Goal: Find specific page/section: Find specific page/section

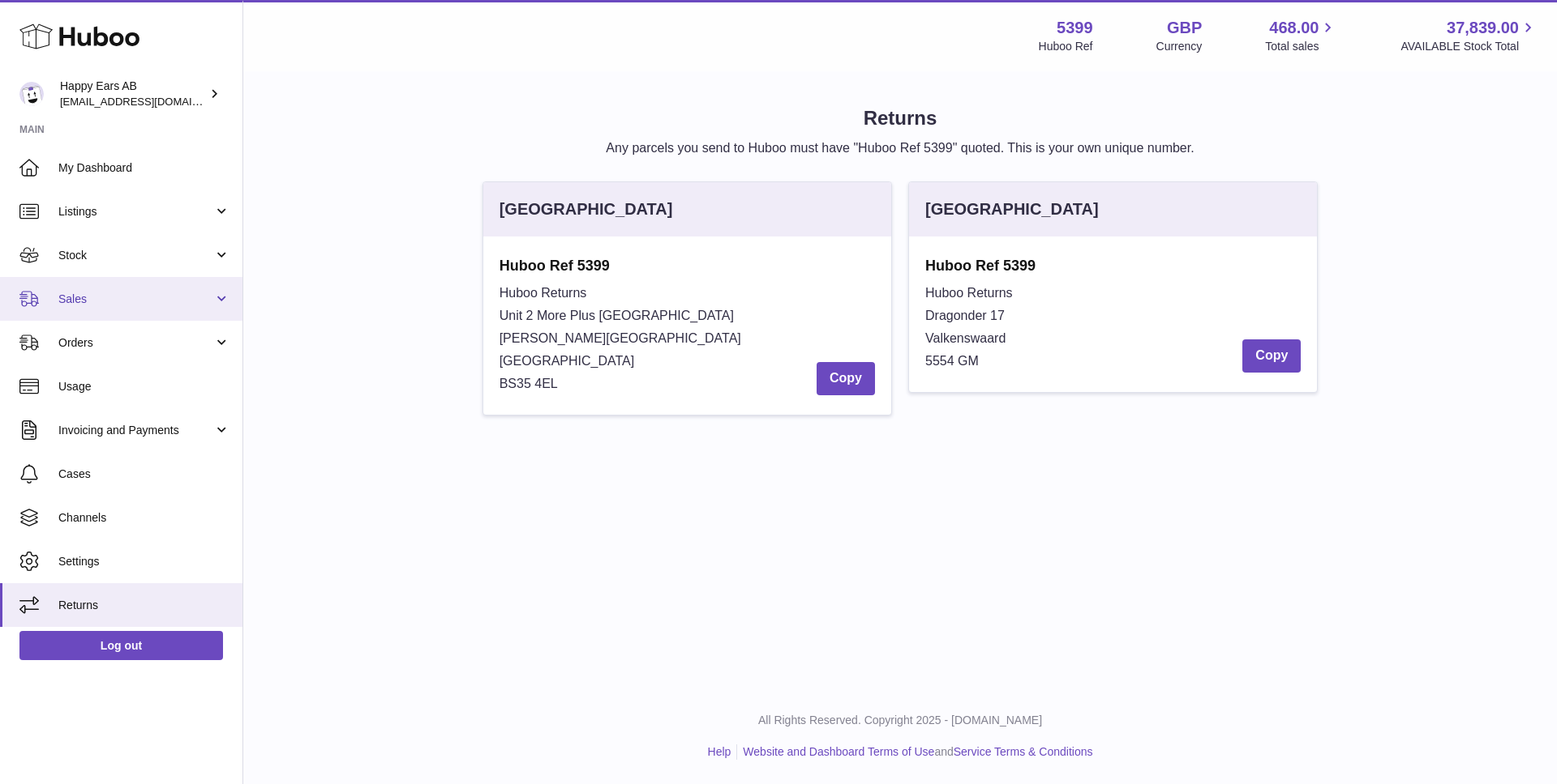
click at [111, 293] on span "Sales" at bounding box center [135, 300] width 155 height 16
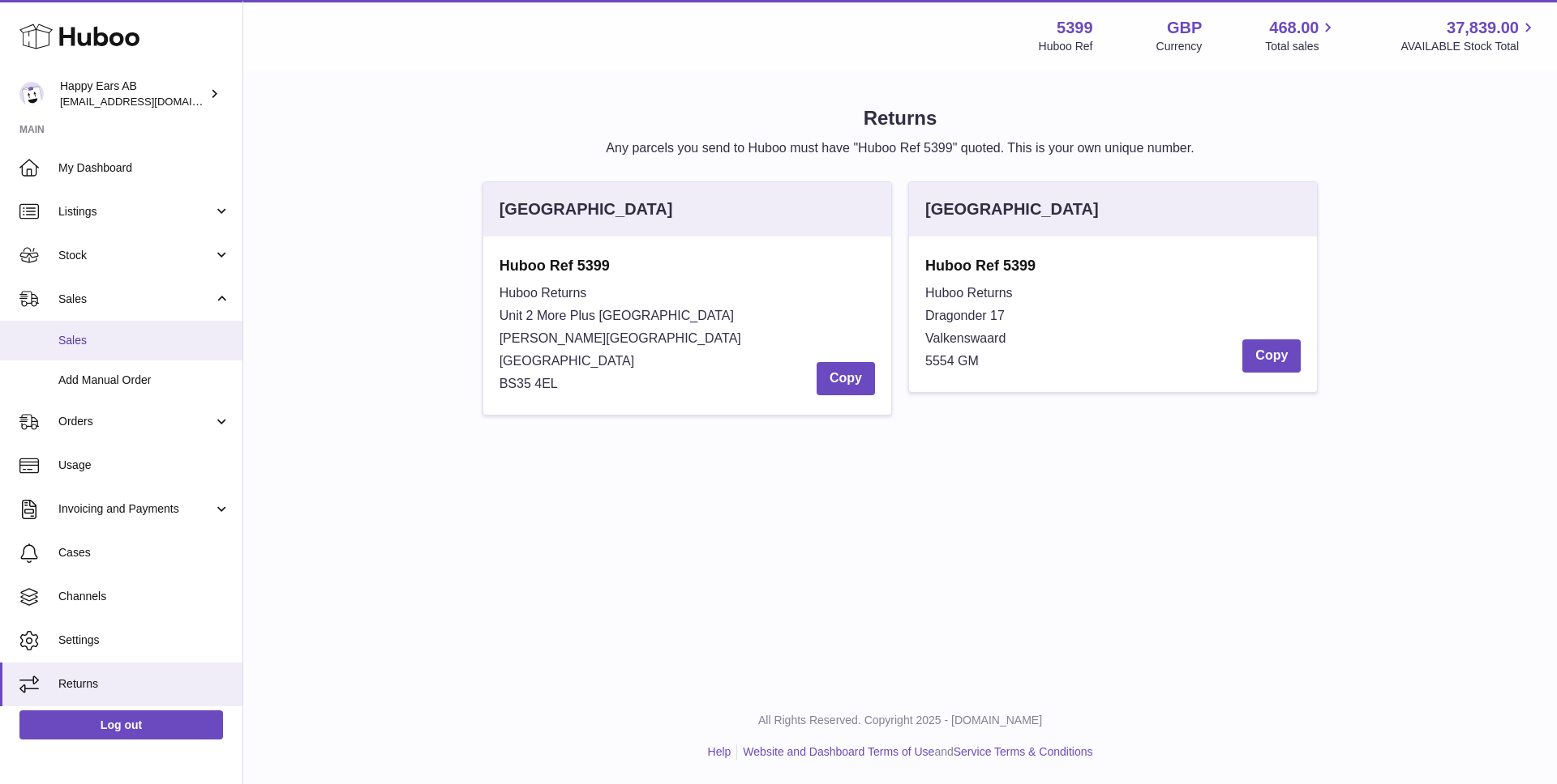
click at [103, 333] on span "Sales" at bounding box center [144, 341] width 172 height 16
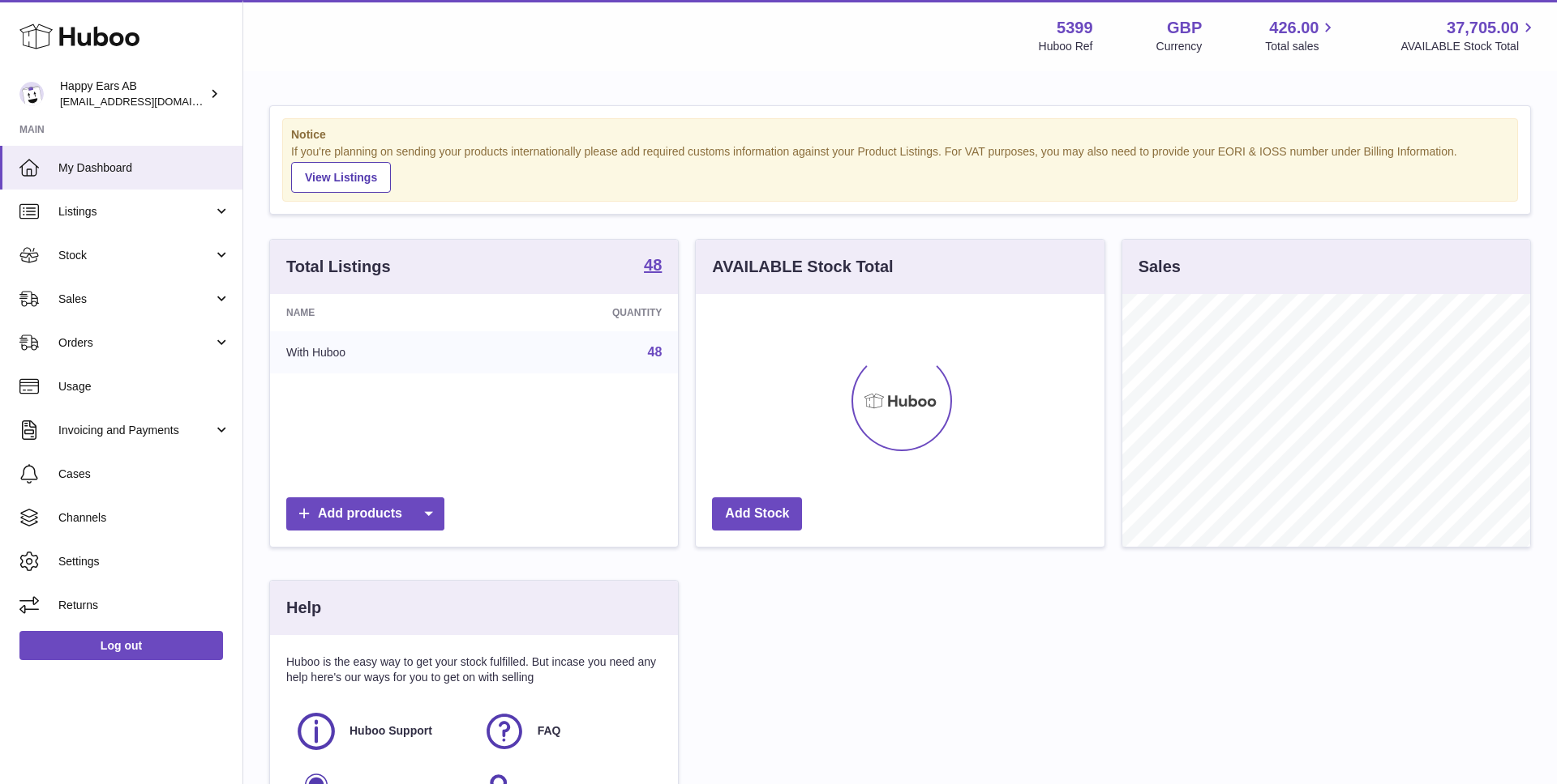
scroll to position [252, 408]
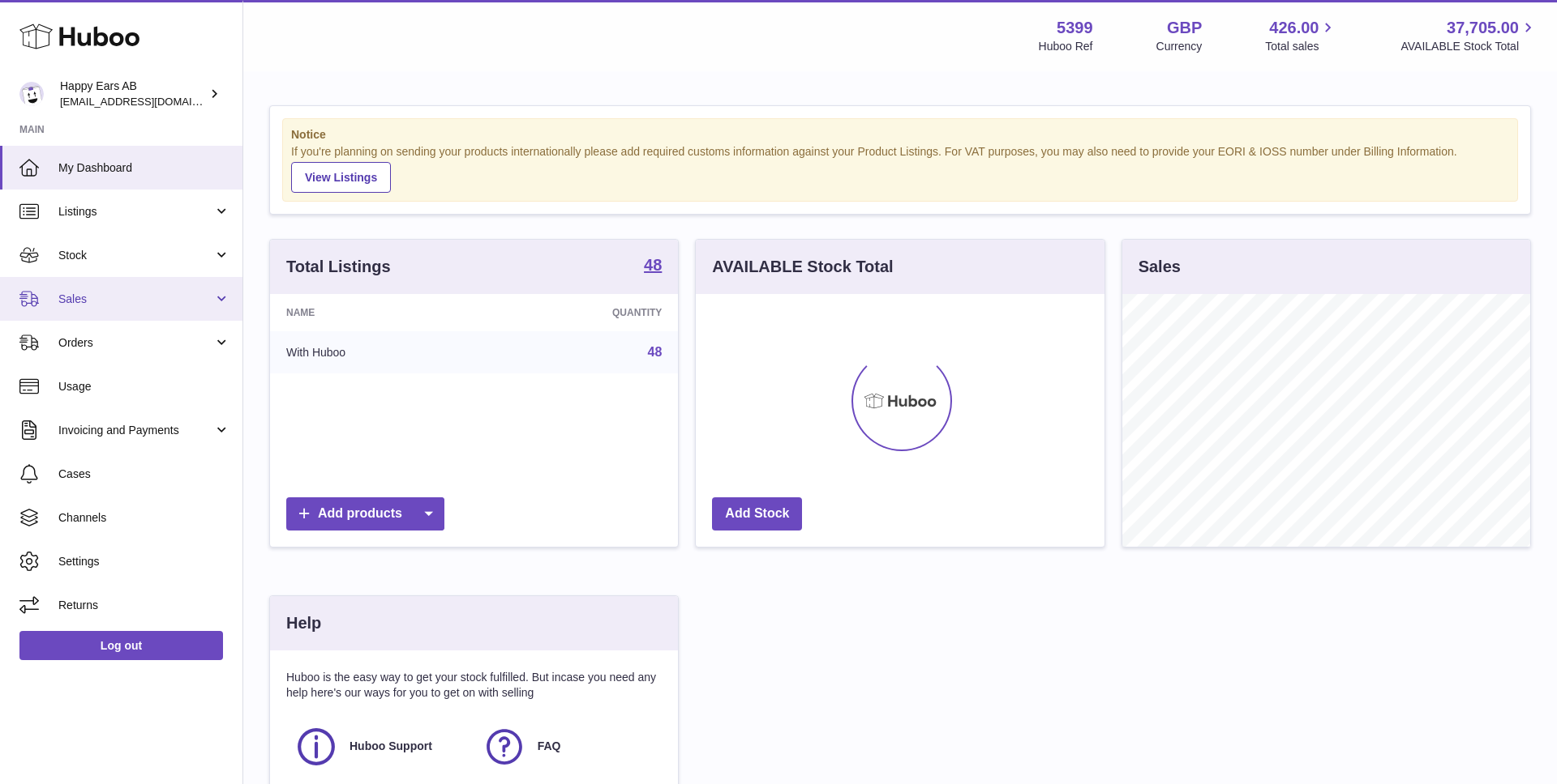
click at [132, 294] on span "Sales" at bounding box center [135, 300] width 155 height 16
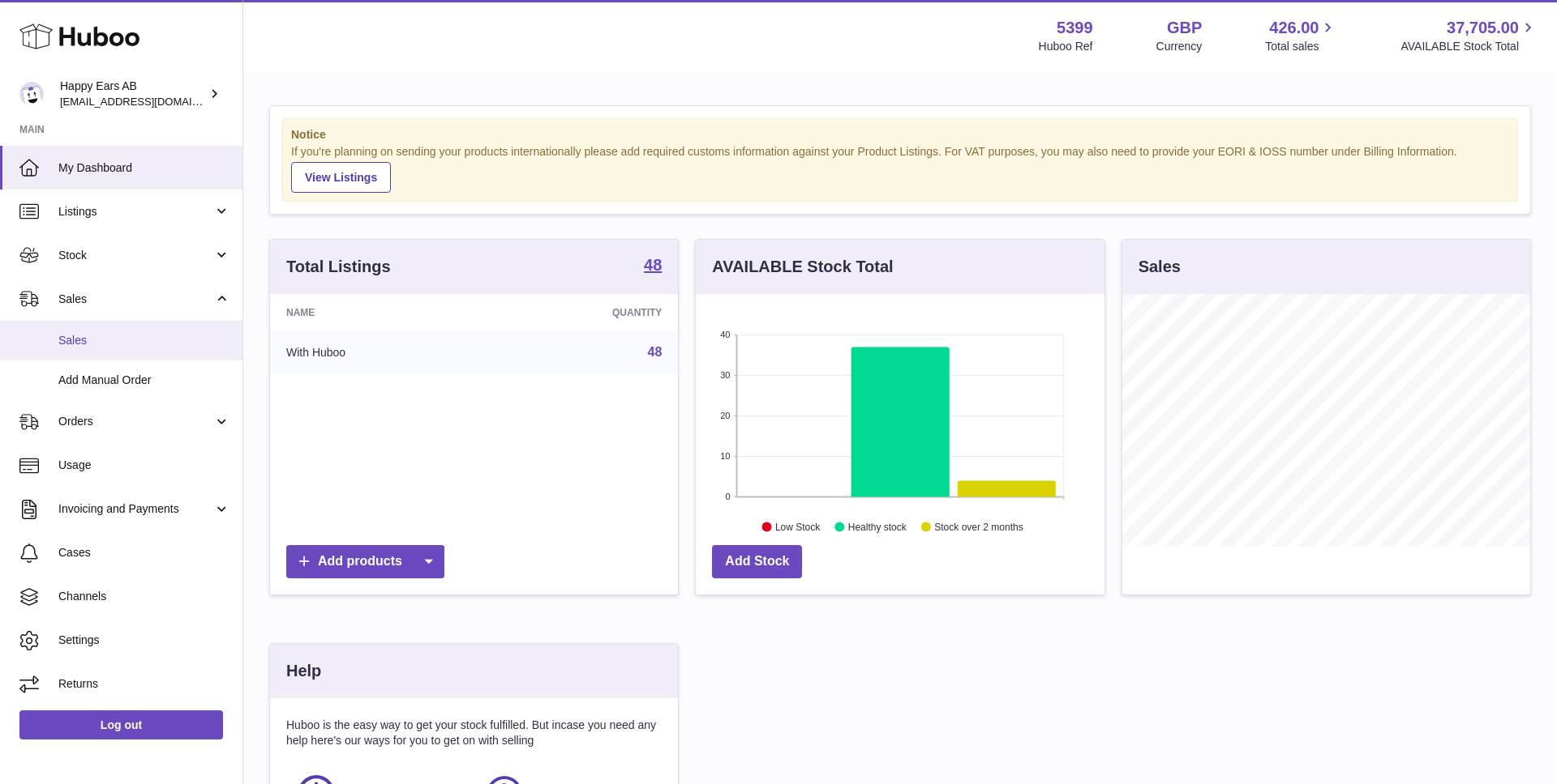
click at [122, 337] on span "Sales" at bounding box center [144, 341] width 172 height 16
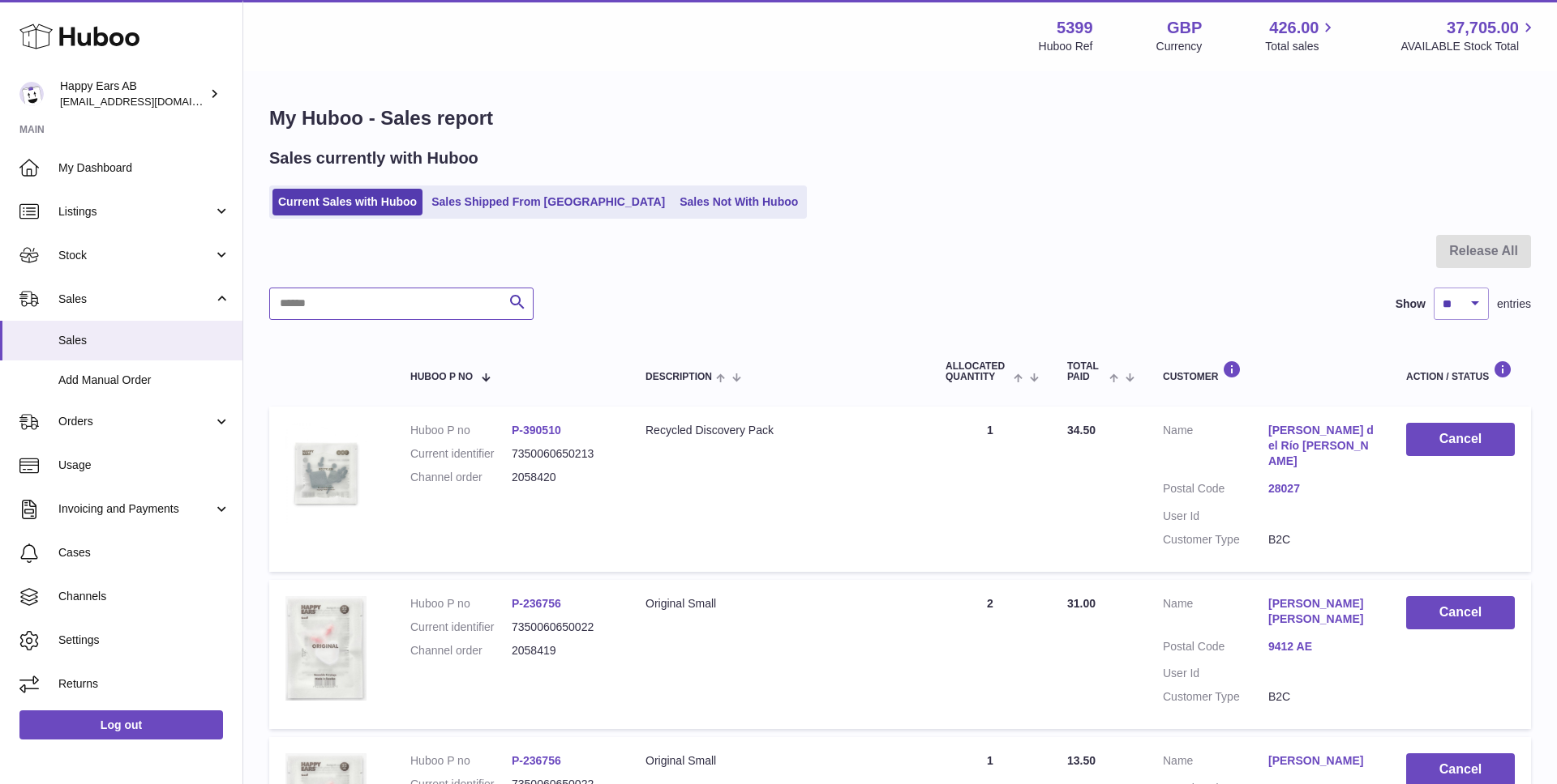
click at [383, 289] on input "text" at bounding box center [402, 304] width 264 height 33
paste input "******"
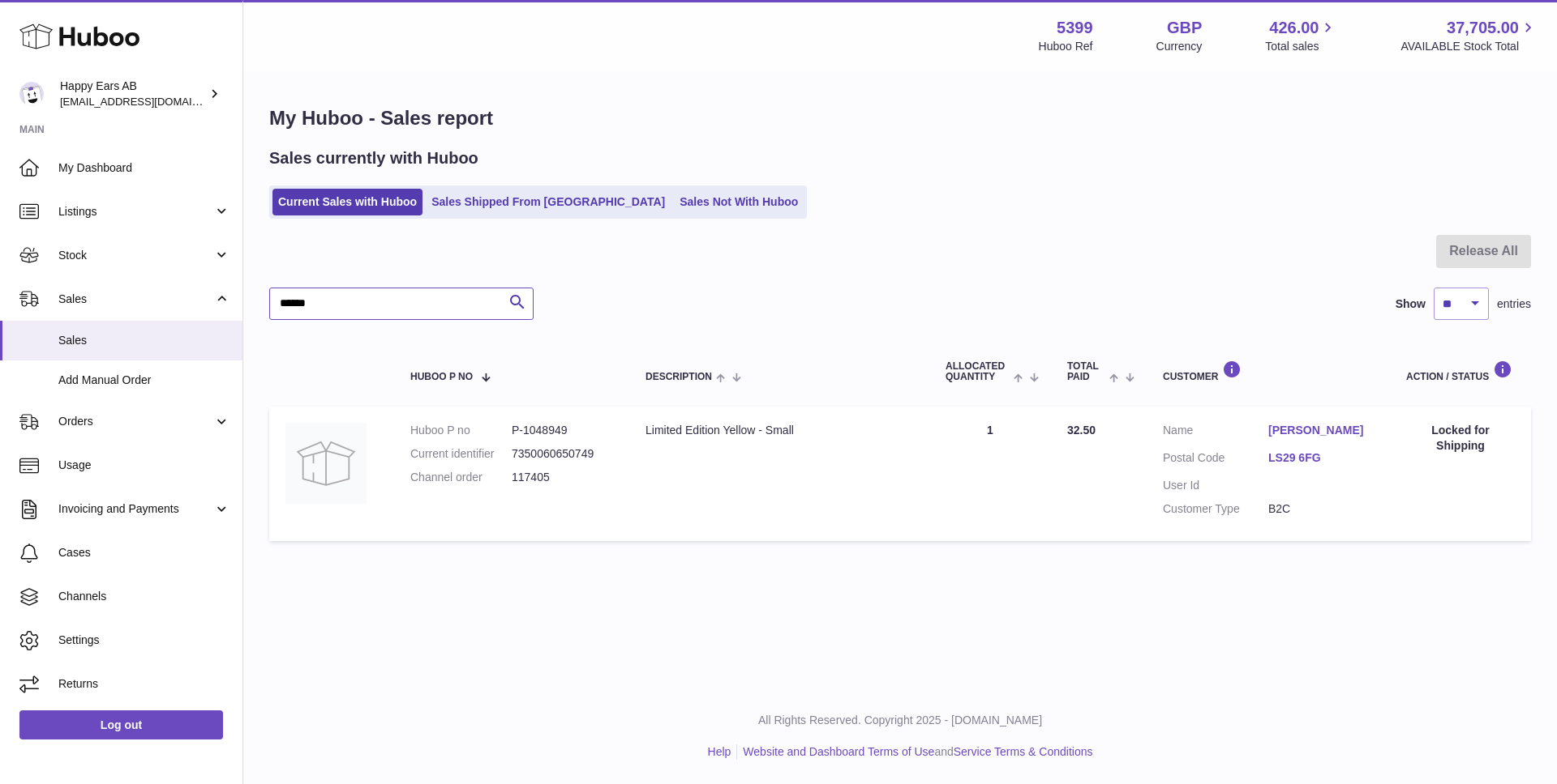
type input "******"
click at [58, 678] on span "Returns" at bounding box center [144, 684] width 172 height 16
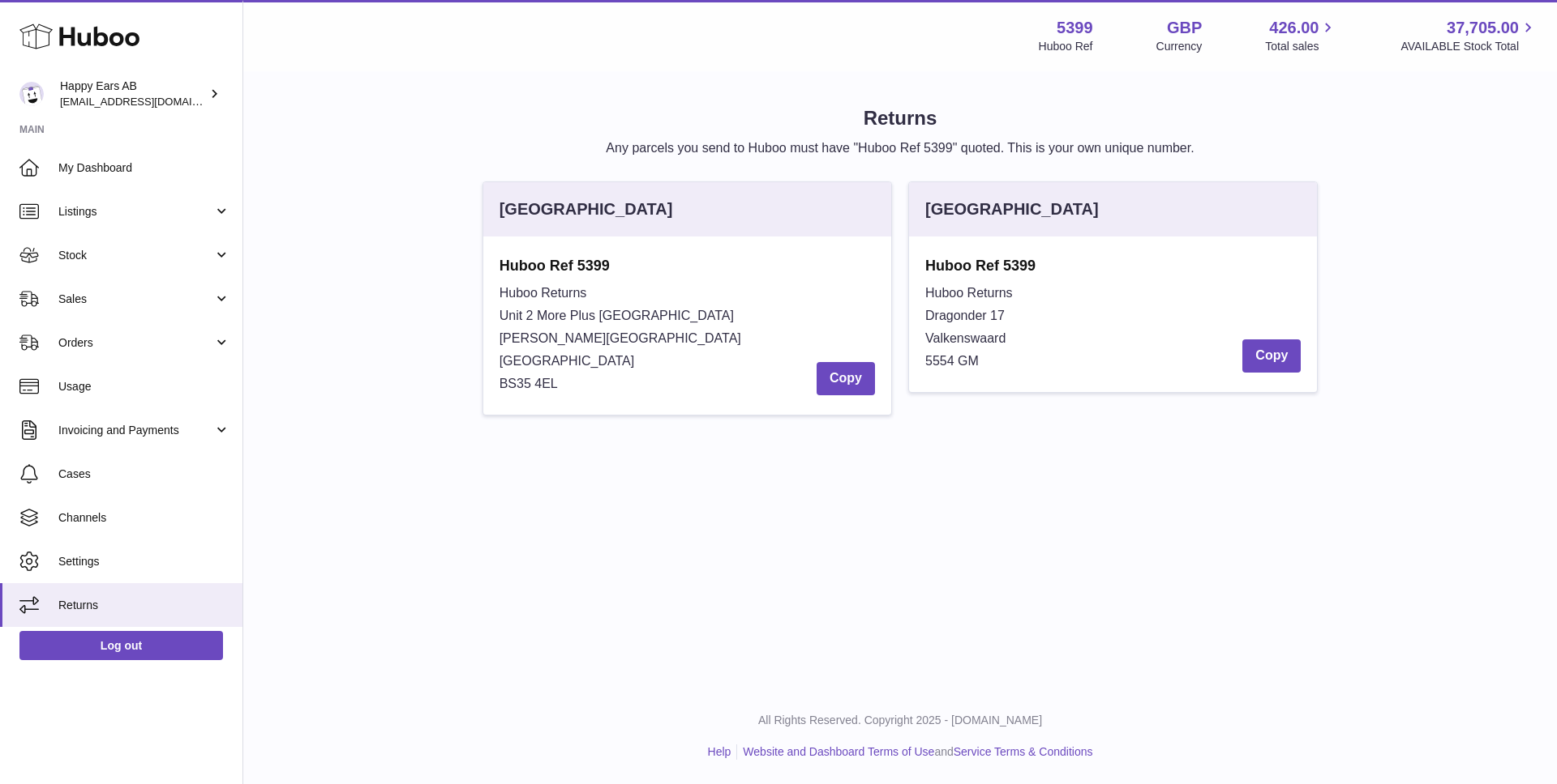
click at [540, 365] on span "[GEOGRAPHIC_DATA]" at bounding box center [566, 361] width 135 height 14
copy span "[GEOGRAPHIC_DATA]"
